Goal: Transaction & Acquisition: Purchase product/service

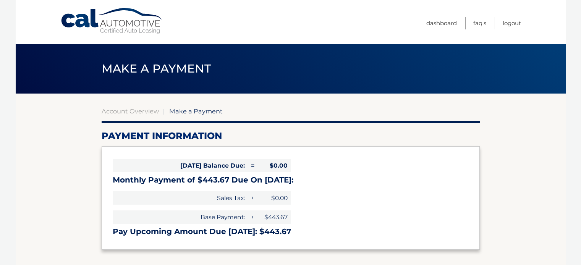
select select "ZWExNTM5ODMtZjdlMy00NTU3LWIxZDYtNWZiYTQ3ZWZiZDhj"
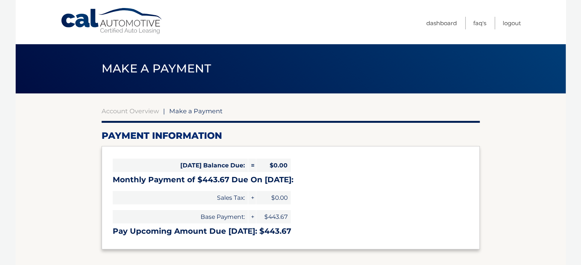
click at [140, 24] on link "Cal Automotive" at bounding box center [111, 21] width 103 height 27
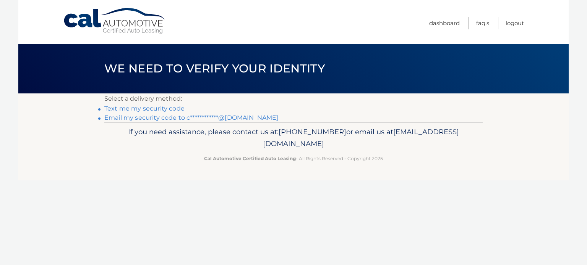
click at [176, 118] on link "**********" at bounding box center [191, 117] width 174 height 7
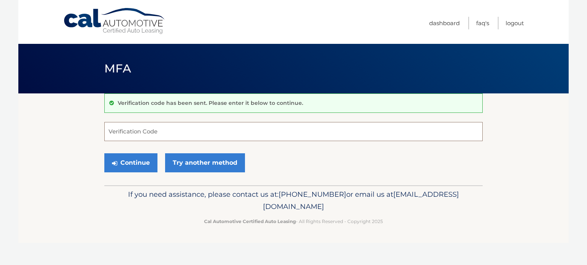
click at [186, 126] on input "Verification Code" at bounding box center [293, 131] width 378 height 19
type input "982082"
click at [104, 154] on button "Continue" at bounding box center [130, 163] width 53 height 19
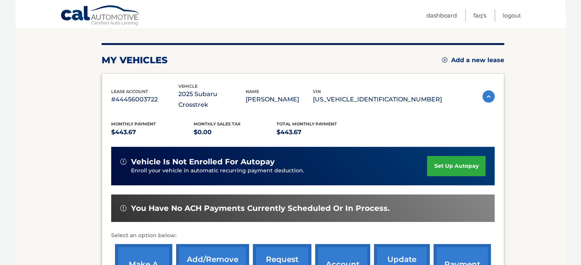
scroll to position [153, 0]
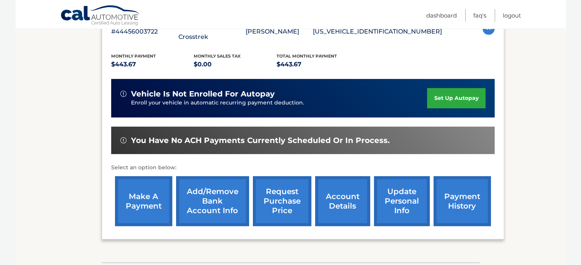
click at [157, 183] on link "make a payment" at bounding box center [143, 201] width 57 height 50
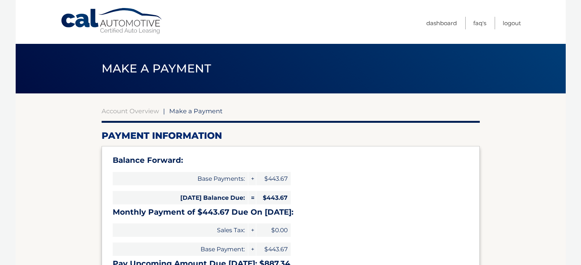
select select "ZWExNTM5ODMtZjdlMy00NTU3LWIxZDYtNWZiYTQ3ZWZiZDhj"
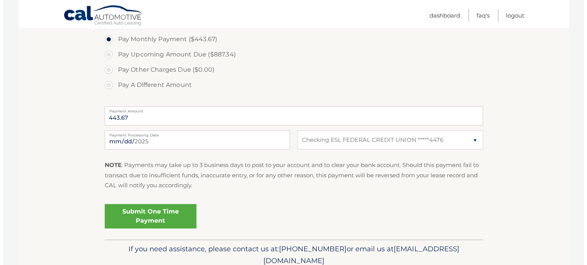
scroll to position [306, 0]
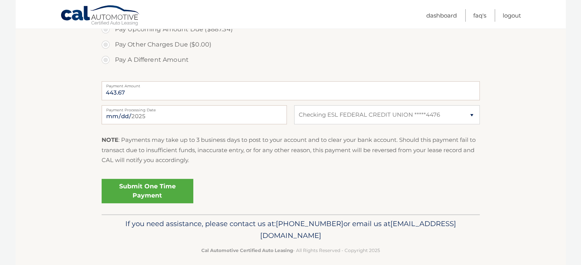
click at [184, 188] on link "Submit One Time Payment" at bounding box center [148, 191] width 92 height 24
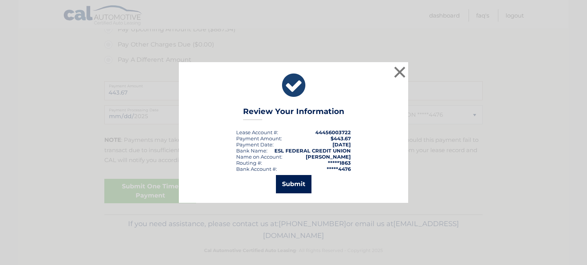
click at [288, 183] on button "Submit" at bounding box center [294, 184] width 36 height 18
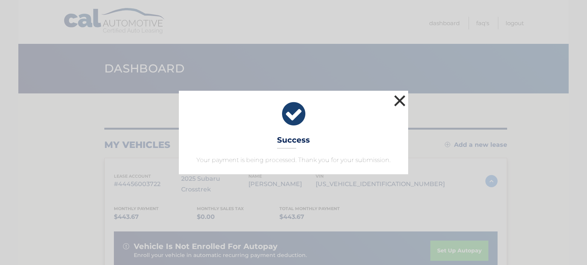
click at [401, 100] on button "×" at bounding box center [399, 100] width 15 height 15
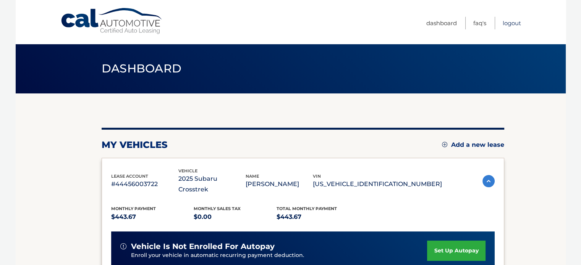
click at [512, 24] on link "Logout" at bounding box center [512, 23] width 18 height 13
